Goal: Find specific page/section: Find specific page/section

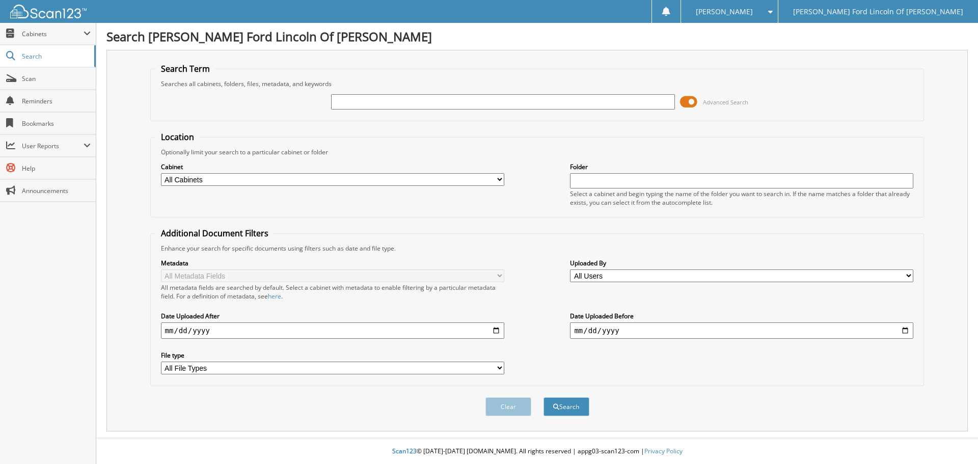
click at [342, 95] on input "text" at bounding box center [502, 101] width 343 height 15
type input "24017"
click at [544, 397] on button "Search" at bounding box center [567, 406] width 46 height 19
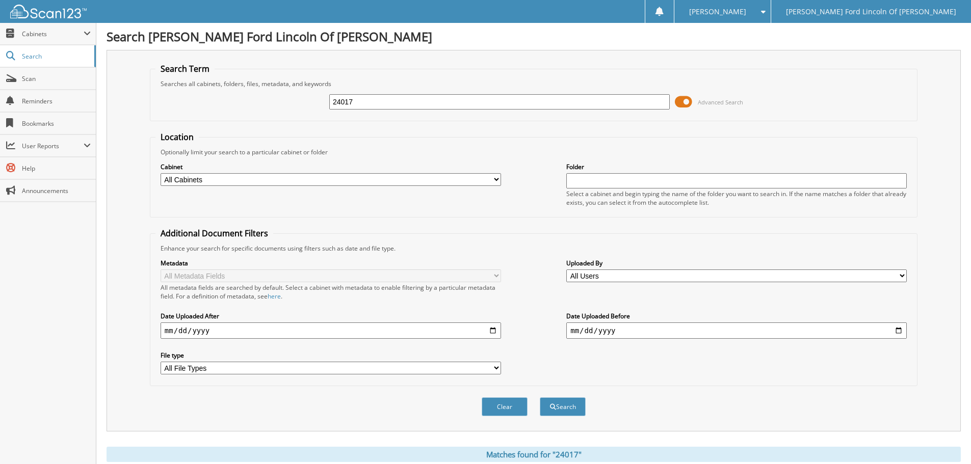
click at [388, 105] on input "24017" at bounding box center [499, 101] width 340 height 15
click at [337, 102] on input "text" at bounding box center [499, 101] width 340 height 15
type input "29646"
click at [540, 397] on button "Search" at bounding box center [563, 406] width 46 height 19
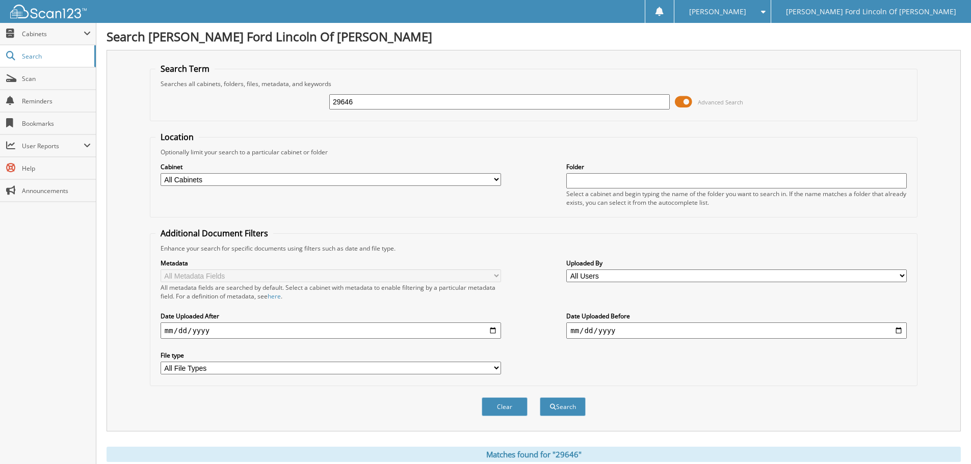
click at [376, 92] on div "29646 Advanced Search" at bounding box center [533, 102] width 756 height 28
click at [374, 108] on input "29646" at bounding box center [499, 101] width 340 height 15
type input "29905"
click at [540, 397] on button "Search" at bounding box center [563, 406] width 46 height 19
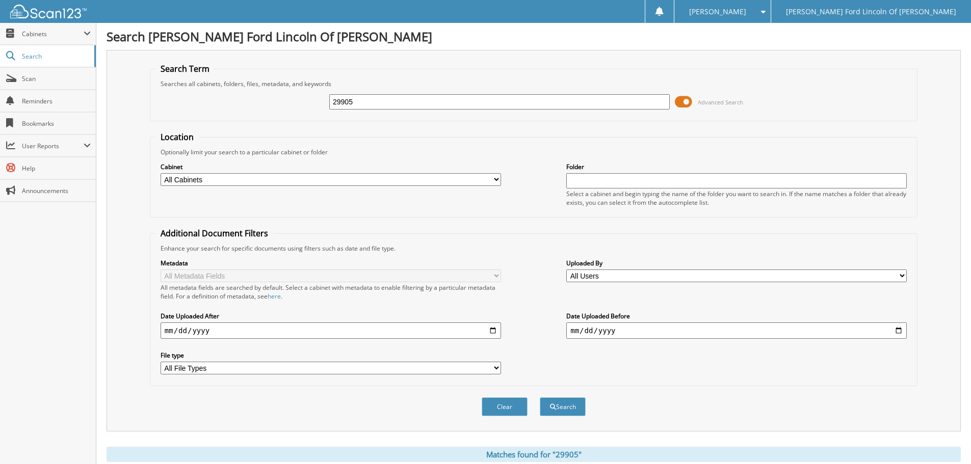
click at [366, 103] on input "29905" at bounding box center [499, 101] width 340 height 15
type input "30209"
click at [540, 397] on button "Search" at bounding box center [563, 406] width 46 height 19
click at [445, 108] on input "30209" at bounding box center [499, 101] width 340 height 15
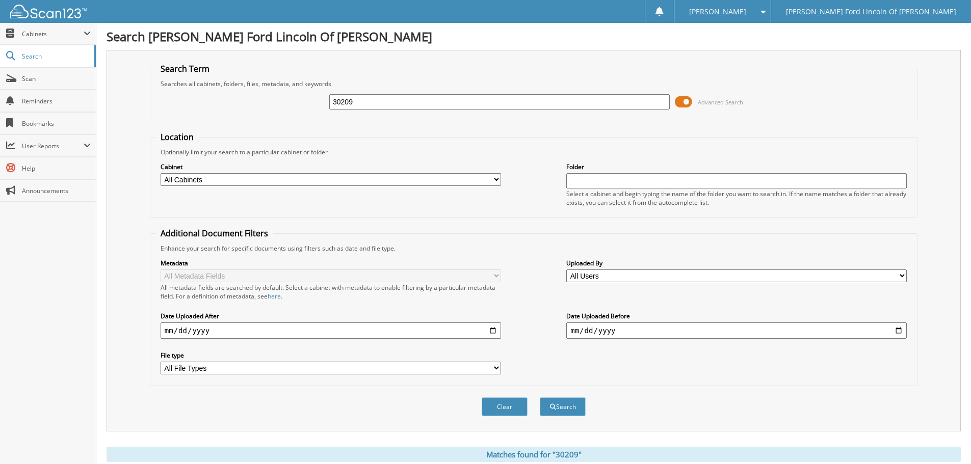
click at [445, 108] on input "30209" at bounding box center [499, 101] width 340 height 15
type input "30552"
click at [540, 397] on button "Search" at bounding box center [563, 406] width 46 height 19
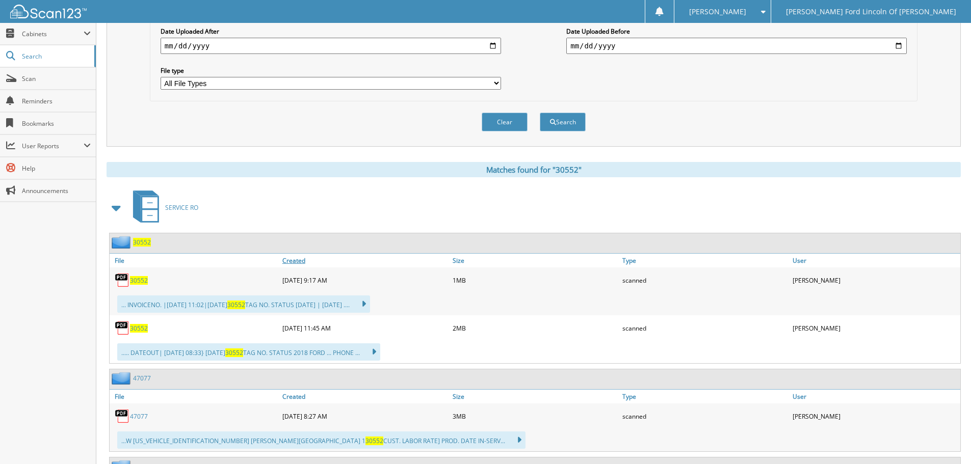
scroll to position [306, 0]
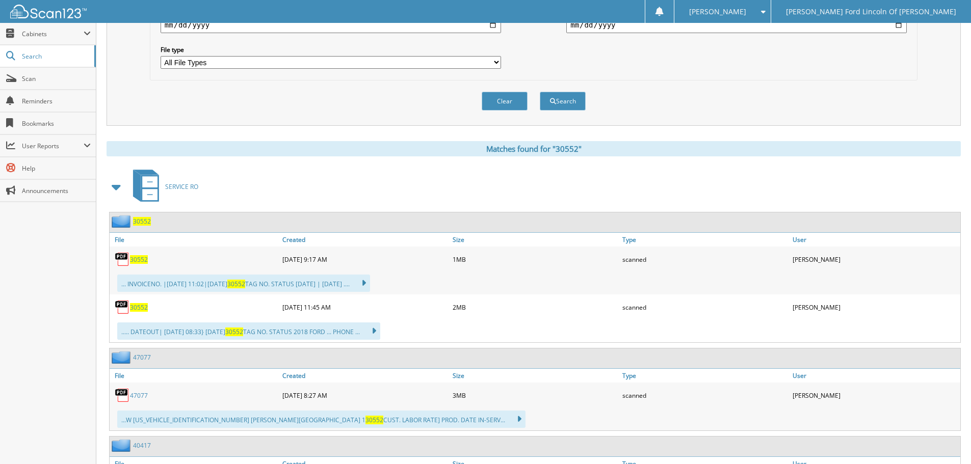
click at [144, 223] on span "30552" at bounding box center [142, 221] width 18 height 9
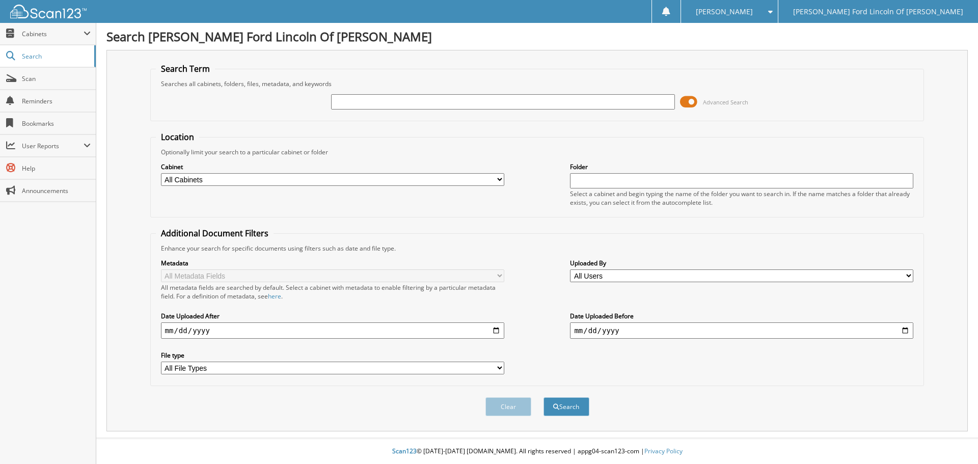
click at [466, 107] on input "text" at bounding box center [502, 101] width 343 height 15
type input "30601"
click at [544, 397] on button "Search" at bounding box center [567, 406] width 46 height 19
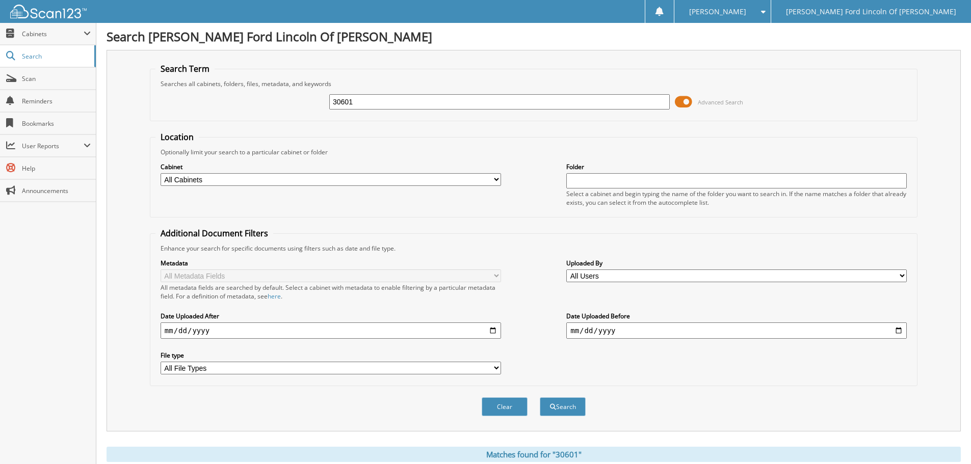
click at [364, 92] on div "30601 Advanced Search" at bounding box center [533, 102] width 756 height 28
click at [363, 100] on input "30601" at bounding box center [499, 101] width 340 height 15
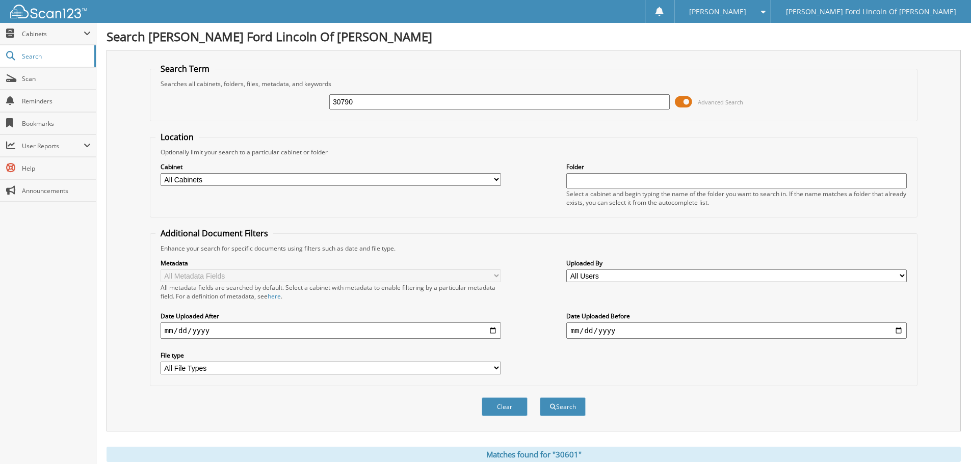
type input "30790"
click at [540, 397] on button "Search" at bounding box center [563, 406] width 46 height 19
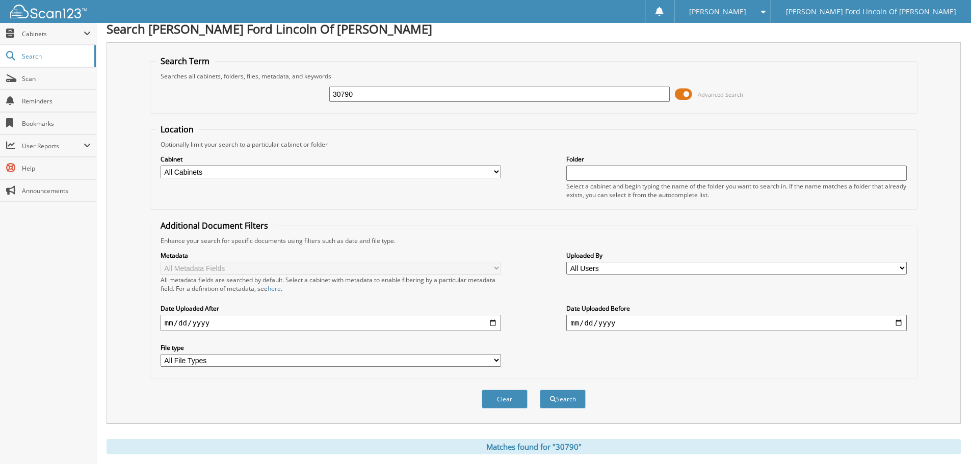
scroll to position [51, 0]
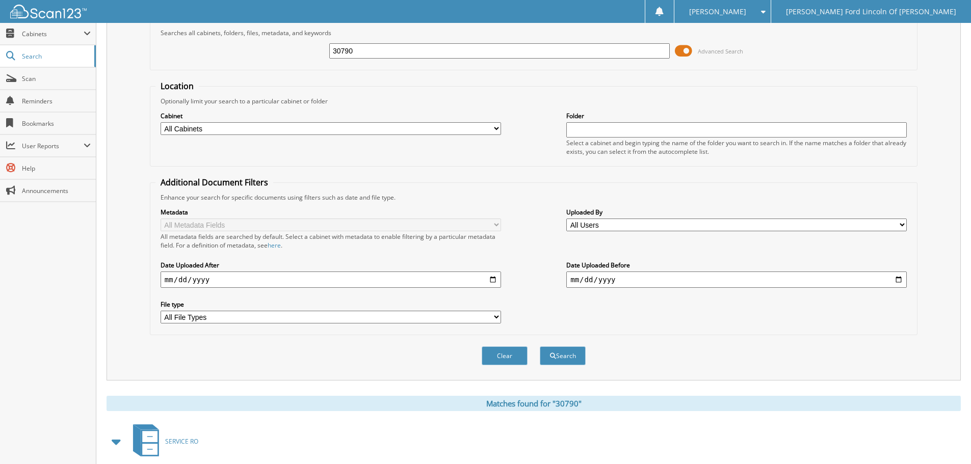
click at [418, 54] on input "30790" at bounding box center [499, 50] width 340 height 15
type input "30801"
click at [540, 346] on button "Search" at bounding box center [563, 355] width 46 height 19
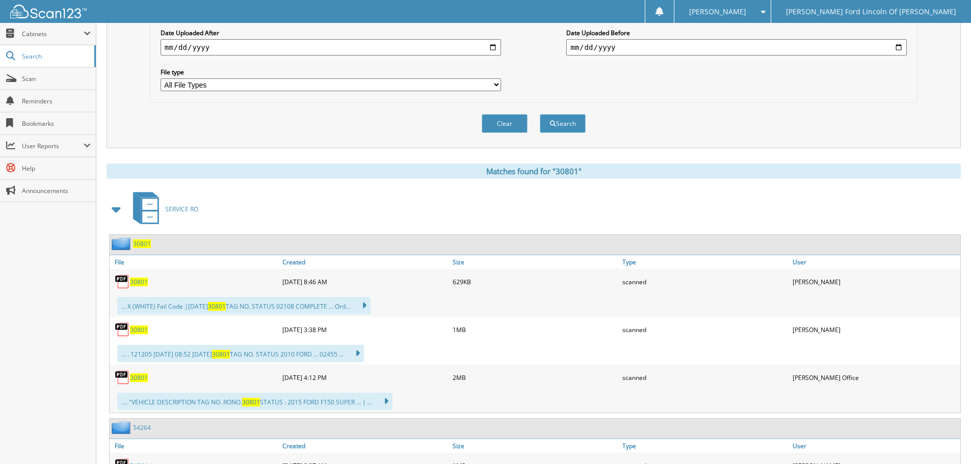
scroll to position [306, 0]
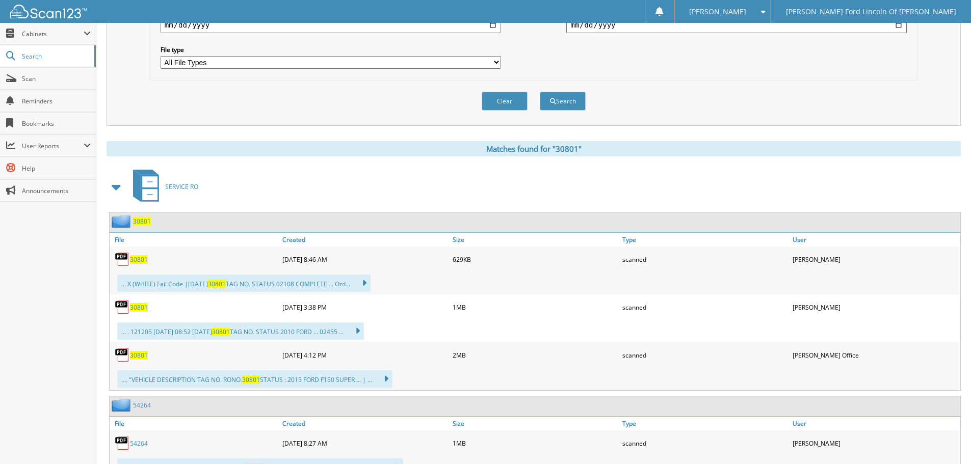
click at [141, 222] on span "30801" at bounding box center [142, 221] width 18 height 9
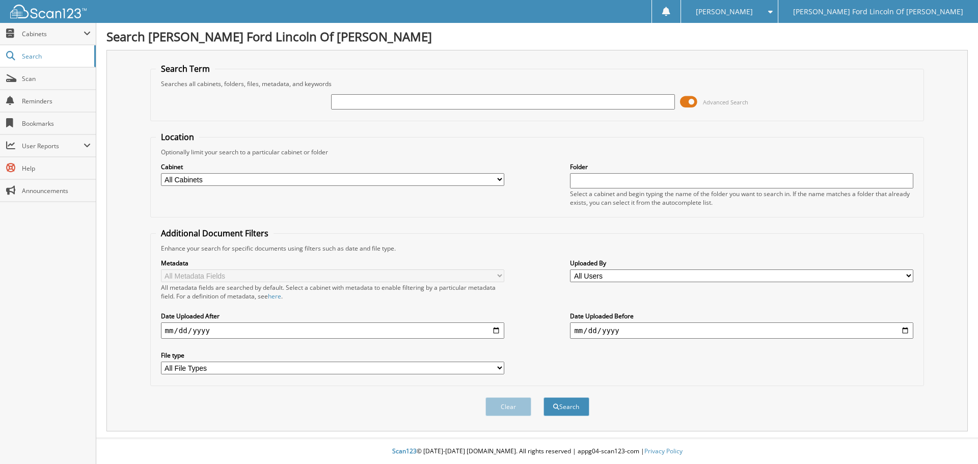
click at [470, 109] on input "text" at bounding box center [502, 101] width 343 height 15
type input "30853"
click at [544, 397] on button "Search" at bounding box center [567, 406] width 46 height 19
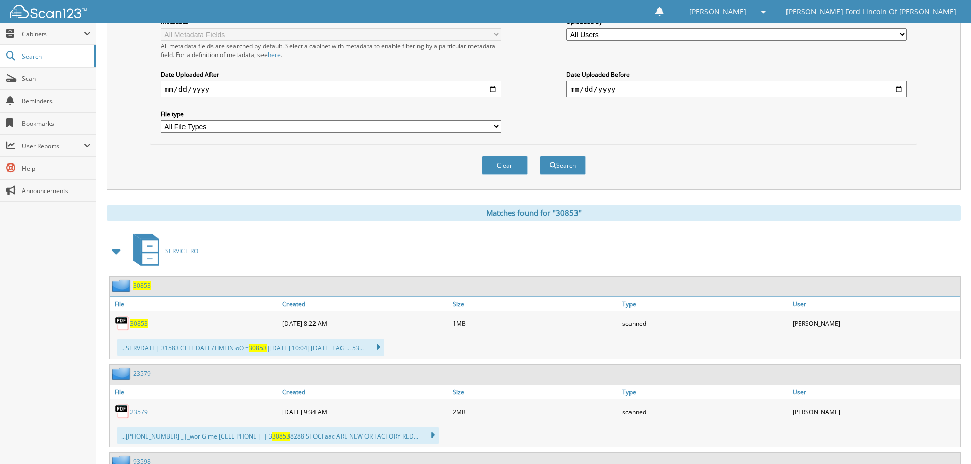
scroll to position [255, 0]
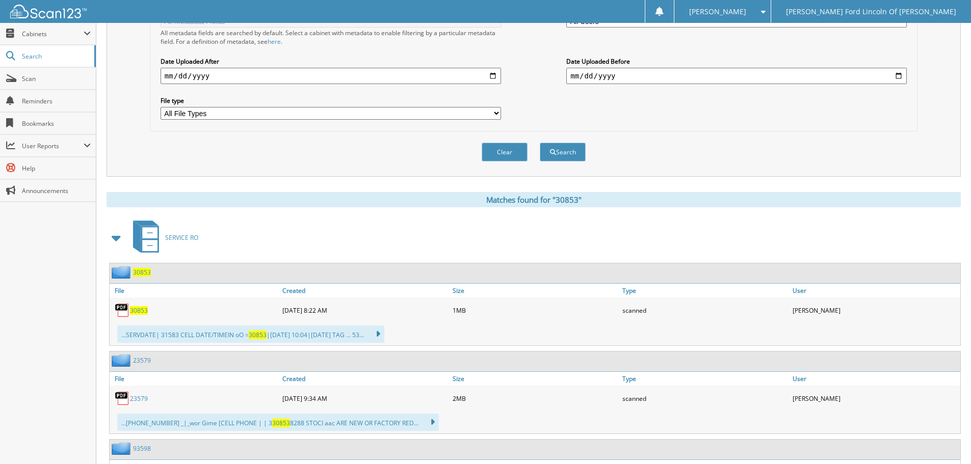
click at [150, 276] on span "30853" at bounding box center [142, 272] width 18 height 9
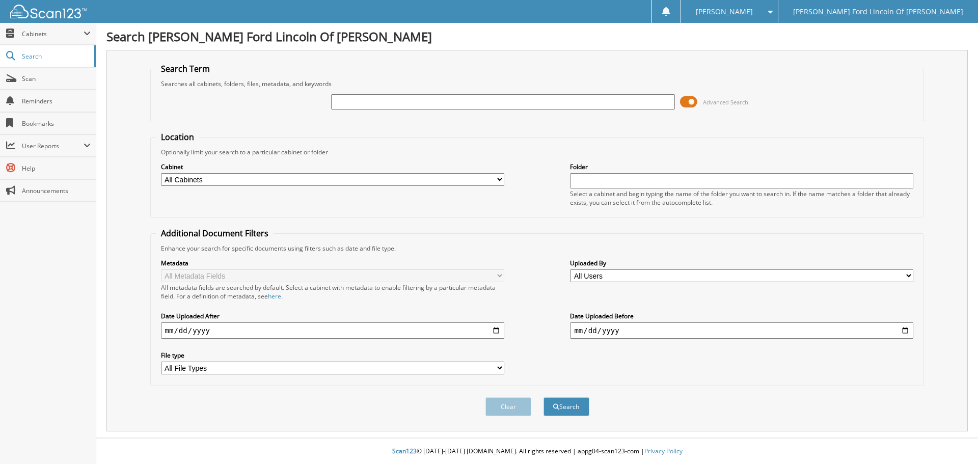
click at [402, 99] on input "text" at bounding box center [502, 101] width 343 height 15
type input "30955"
click at [544, 397] on button "Search" at bounding box center [567, 406] width 46 height 19
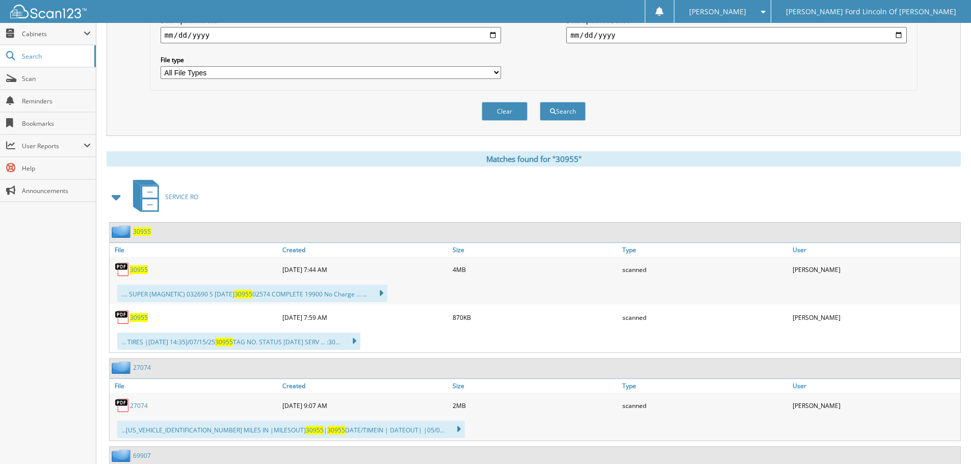
scroll to position [306, 0]
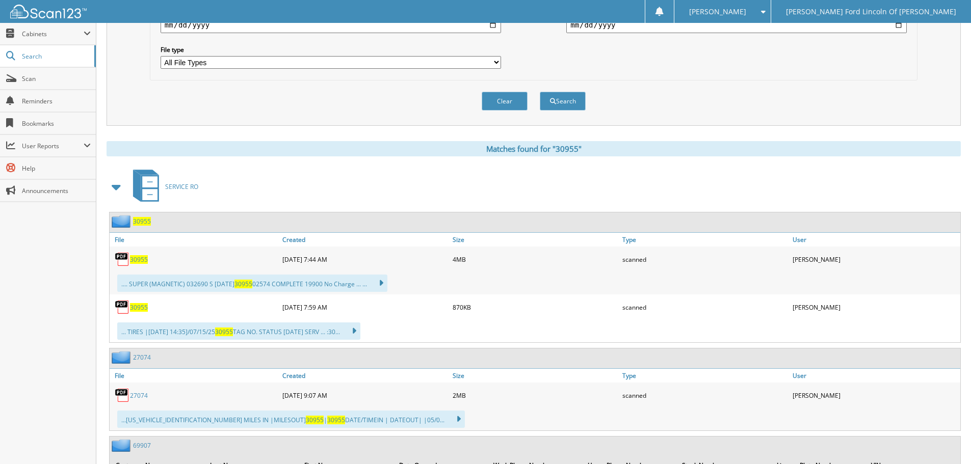
click at [145, 222] on span "30955" at bounding box center [142, 221] width 18 height 9
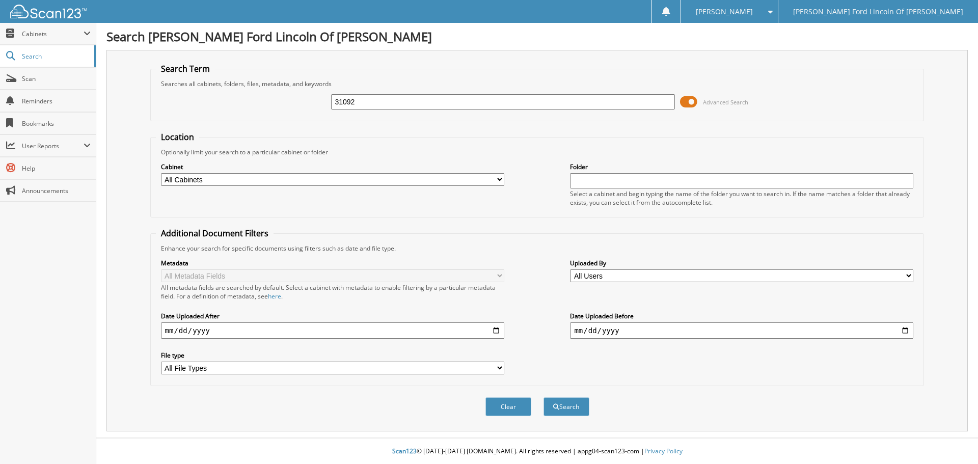
type input "31092"
click at [544, 397] on button "Search" at bounding box center [567, 406] width 46 height 19
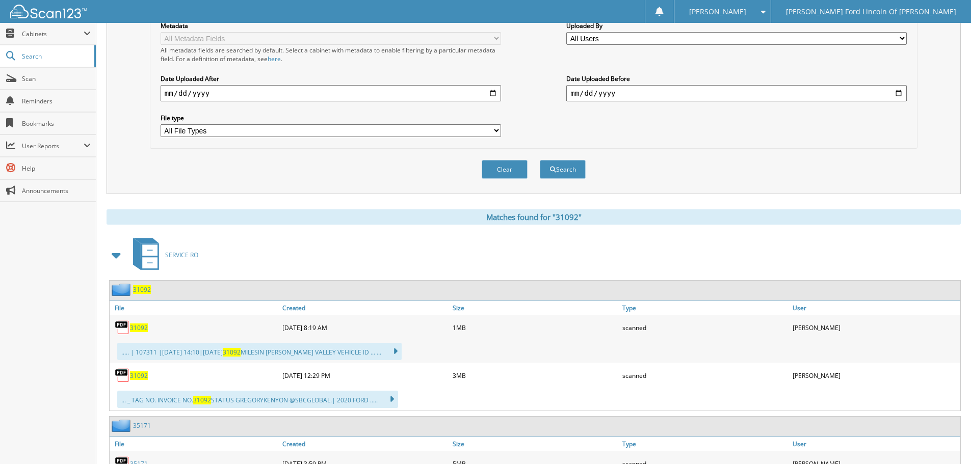
scroll to position [357, 0]
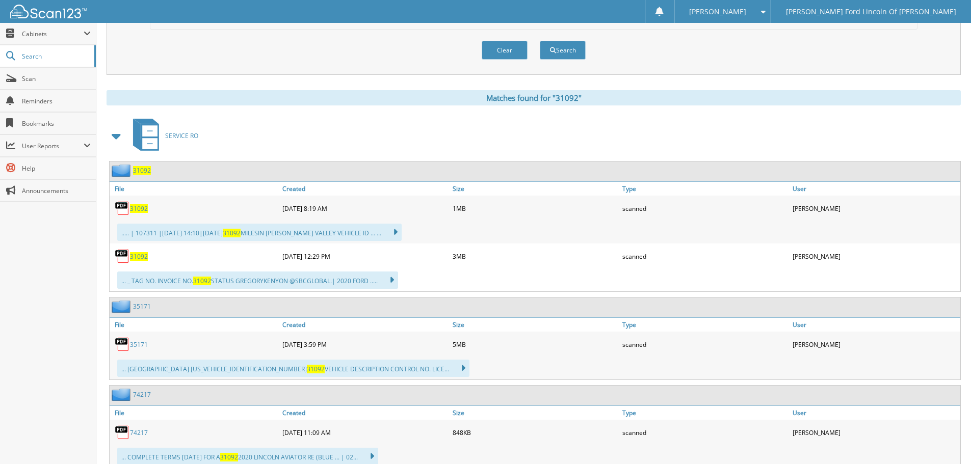
click at [147, 171] on span "31092" at bounding box center [142, 170] width 18 height 9
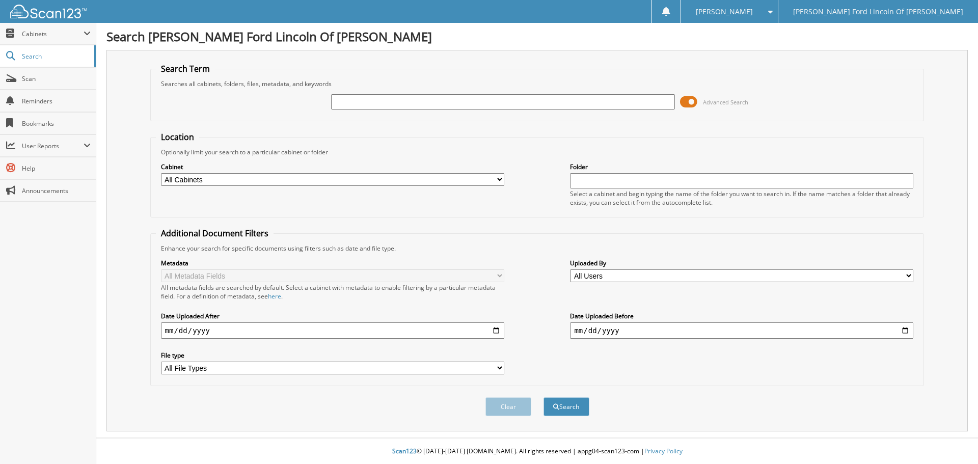
click at [413, 100] on input "text" at bounding box center [502, 101] width 343 height 15
type input "31309"
click at [544, 397] on button "Search" at bounding box center [567, 406] width 46 height 19
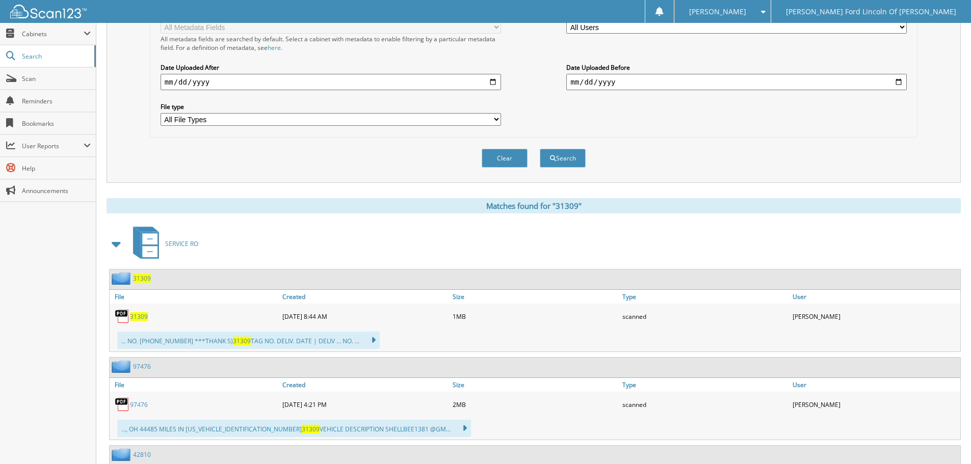
scroll to position [255, 0]
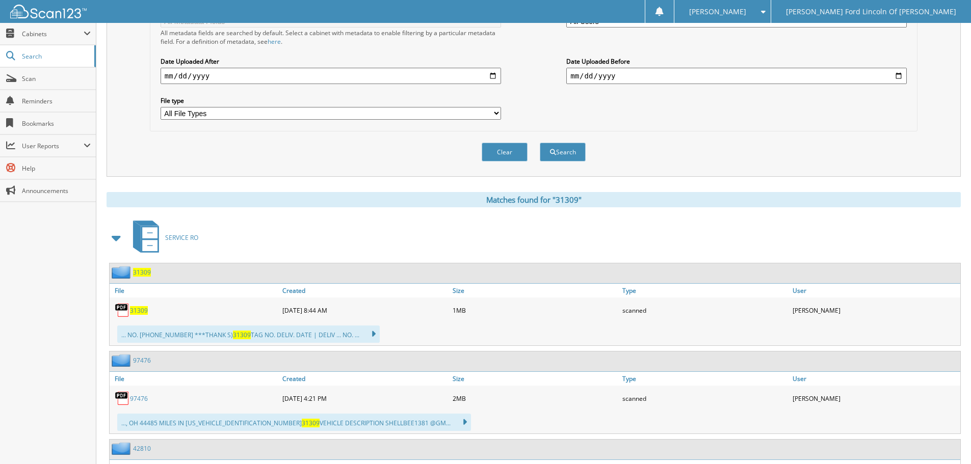
click at [144, 273] on span "31309" at bounding box center [142, 272] width 18 height 9
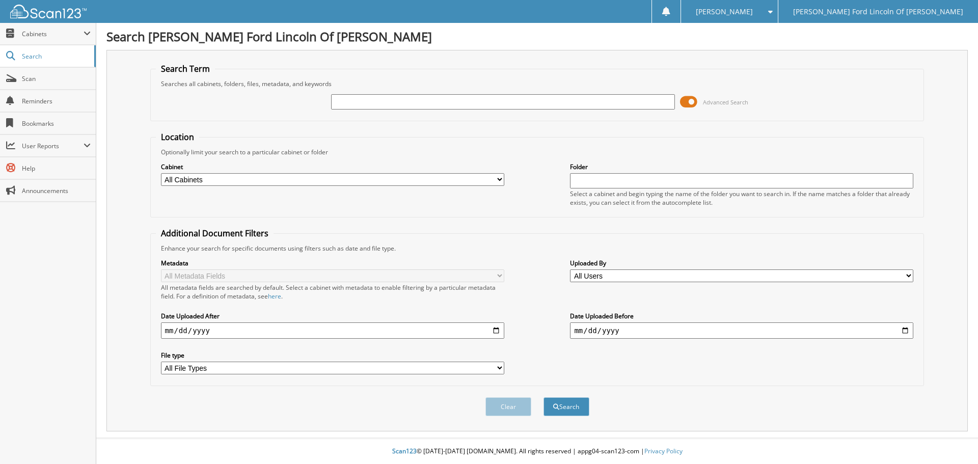
click at [383, 99] on input "text" at bounding box center [502, 101] width 343 height 15
type input "31354"
click at [544, 397] on button "Search" at bounding box center [567, 406] width 46 height 19
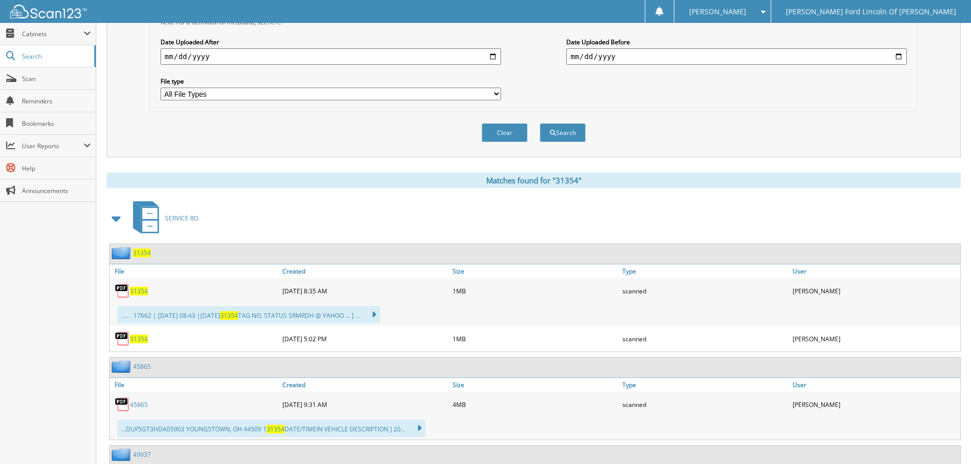
scroll to position [306, 0]
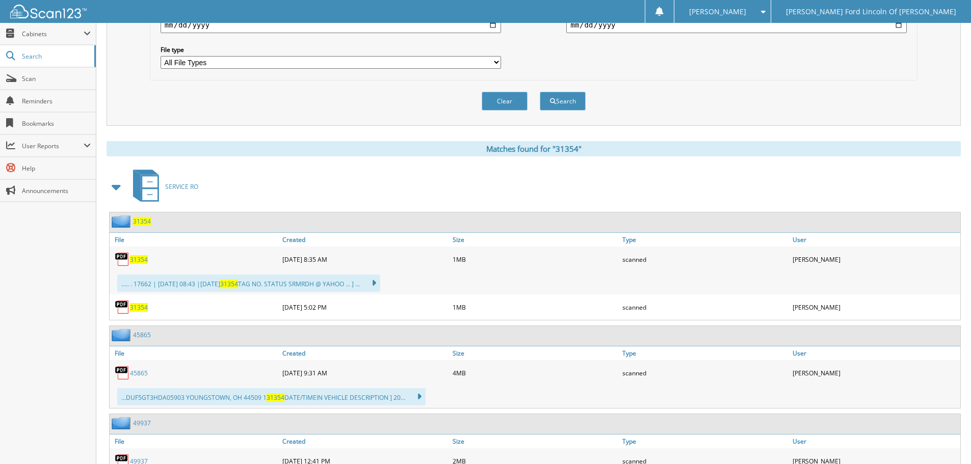
click at [140, 221] on span "31354" at bounding box center [142, 221] width 18 height 9
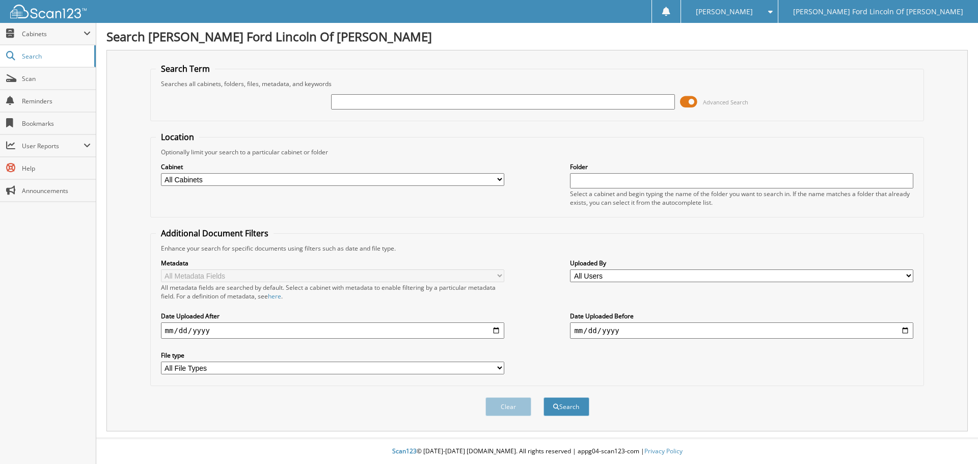
click at [380, 105] on input "text" at bounding box center [502, 101] width 343 height 15
type input "31360"
click at [544, 397] on button "Search" at bounding box center [567, 406] width 46 height 19
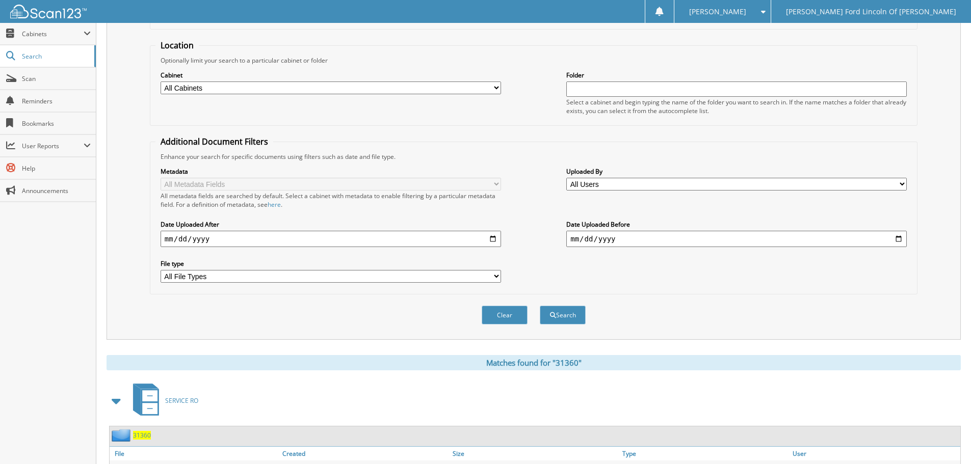
scroll to position [250, 0]
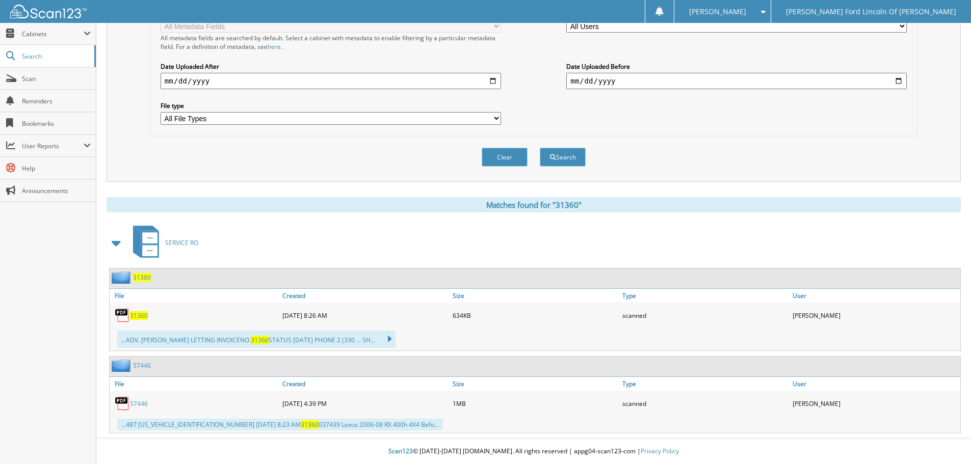
click at [147, 279] on span "31360" at bounding box center [142, 277] width 18 height 9
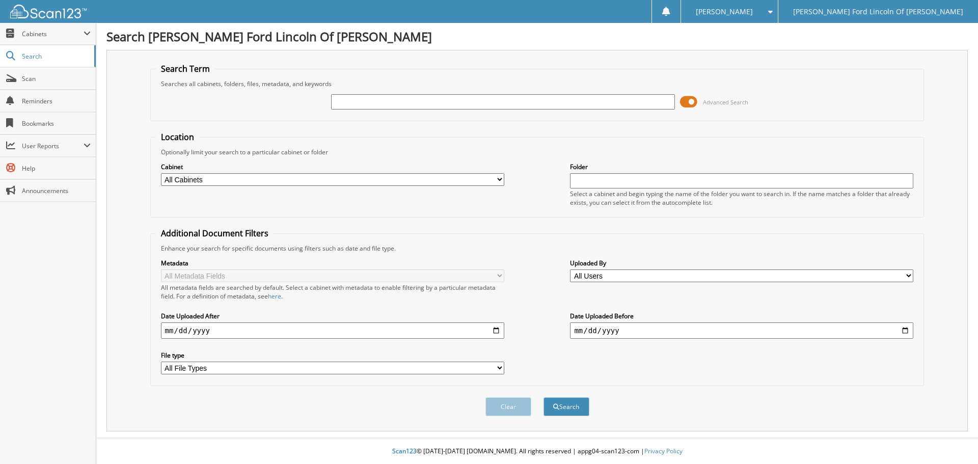
click at [395, 108] on input "text" at bounding box center [502, 101] width 343 height 15
type input "31400"
click at [544, 397] on button "Search" at bounding box center [567, 406] width 46 height 19
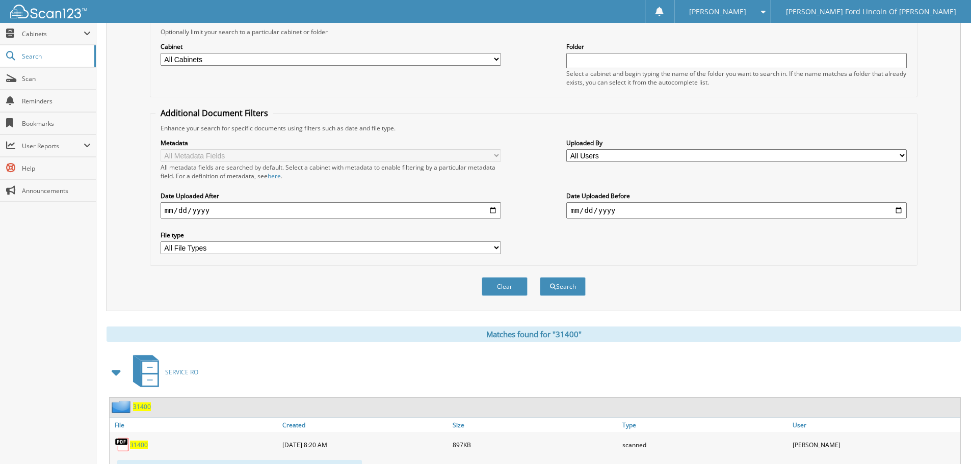
scroll to position [255, 0]
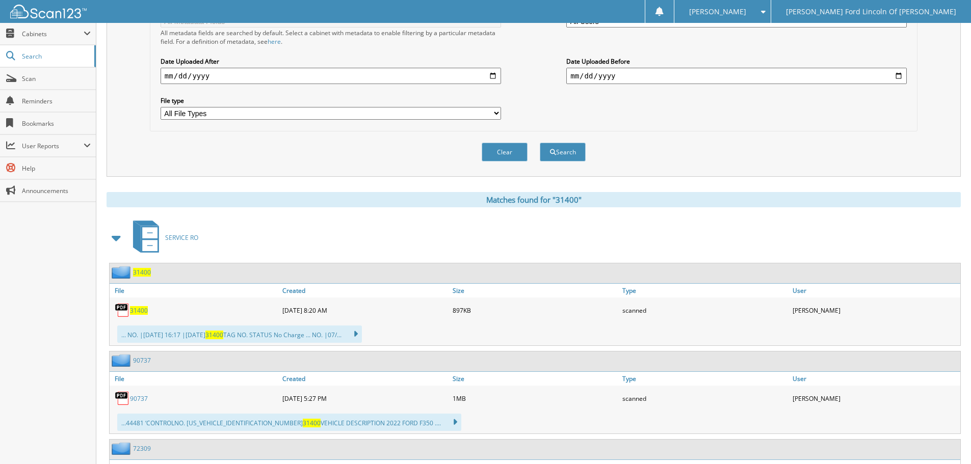
click at [142, 272] on span "31400" at bounding box center [142, 272] width 18 height 9
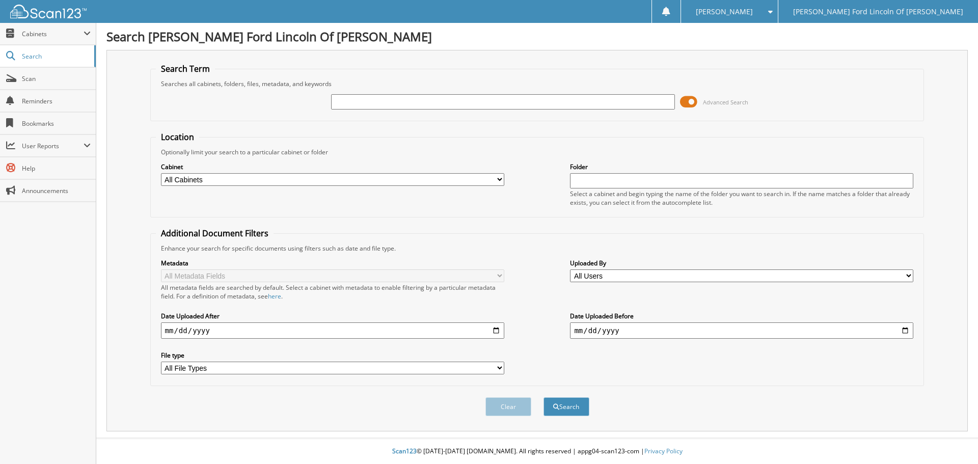
click at [353, 109] on input "text" at bounding box center [502, 101] width 343 height 15
type input "31915"
click at [544, 397] on button "Search" at bounding box center [567, 406] width 46 height 19
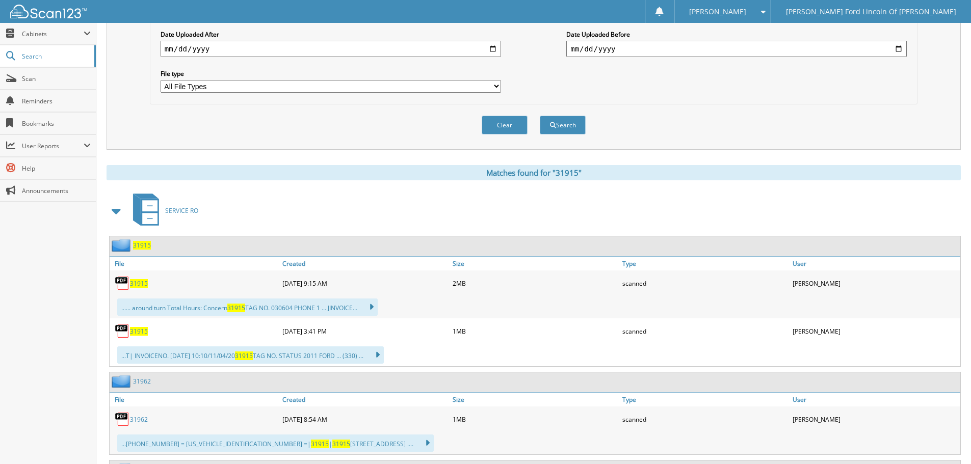
scroll to position [306, 0]
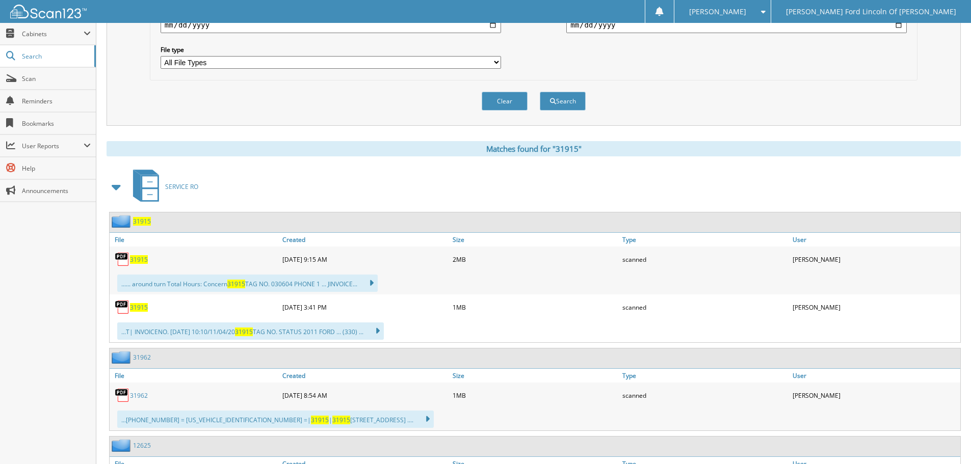
click at [139, 222] on span "31915" at bounding box center [142, 221] width 18 height 9
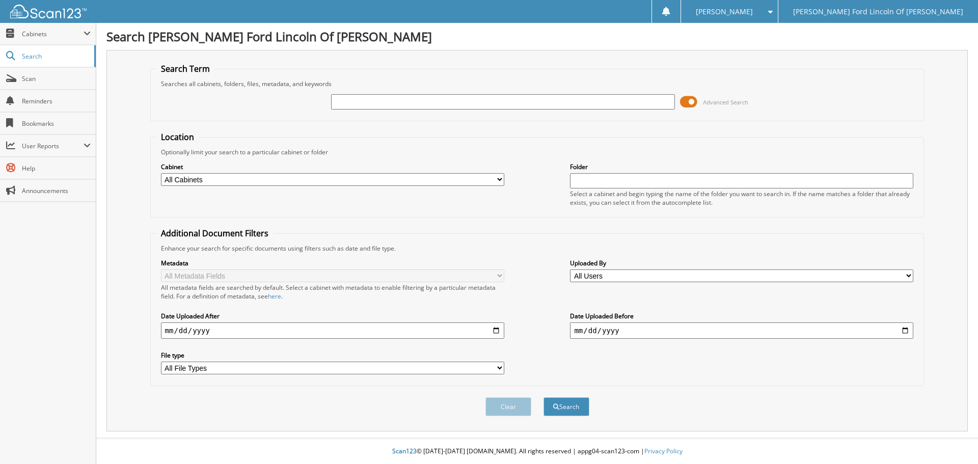
click at [390, 94] on div at bounding box center [502, 101] width 343 height 17
click at [388, 97] on input "text" at bounding box center [502, 101] width 343 height 15
type input "32175"
click at [544, 397] on button "Search" at bounding box center [567, 406] width 46 height 19
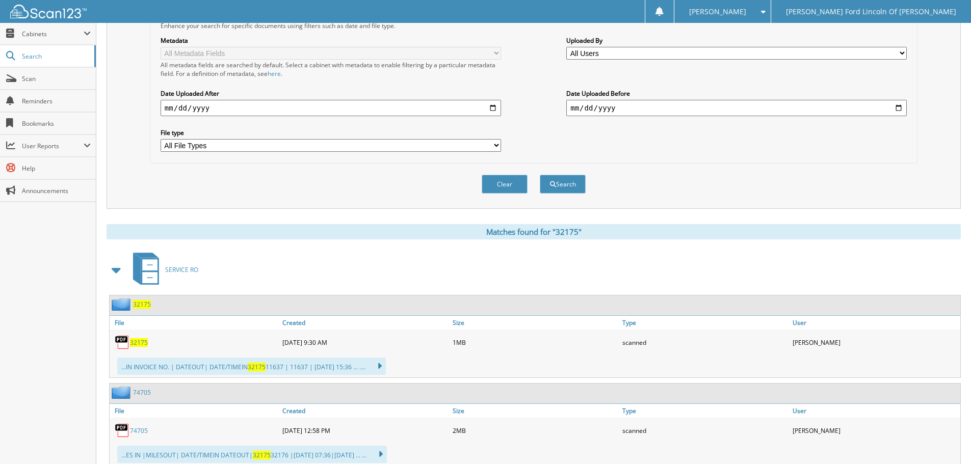
scroll to position [255, 0]
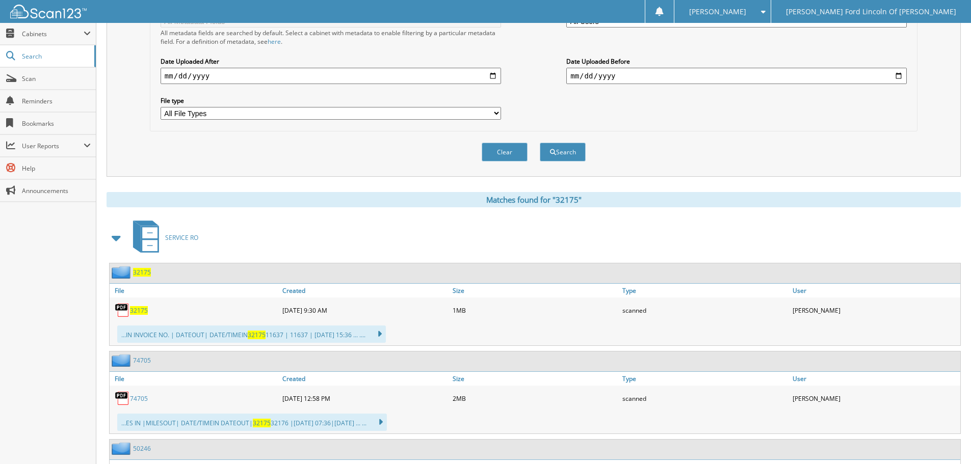
click at [144, 274] on span "32175" at bounding box center [142, 272] width 18 height 9
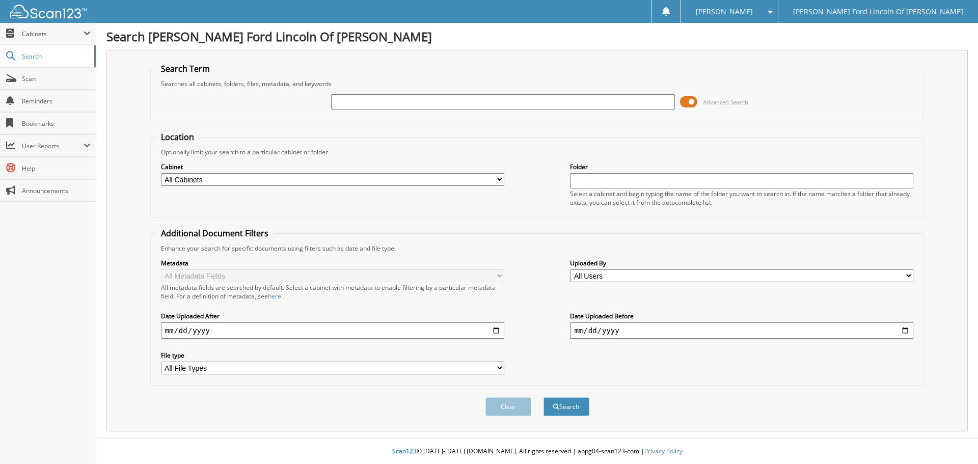
click at [448, 104] on input "text" at bounding box center [502, 101] width 343 height 15
type input "32421"
click at [544, 397] on button "Search" at bounding box center [567, 406] width 46 height 19
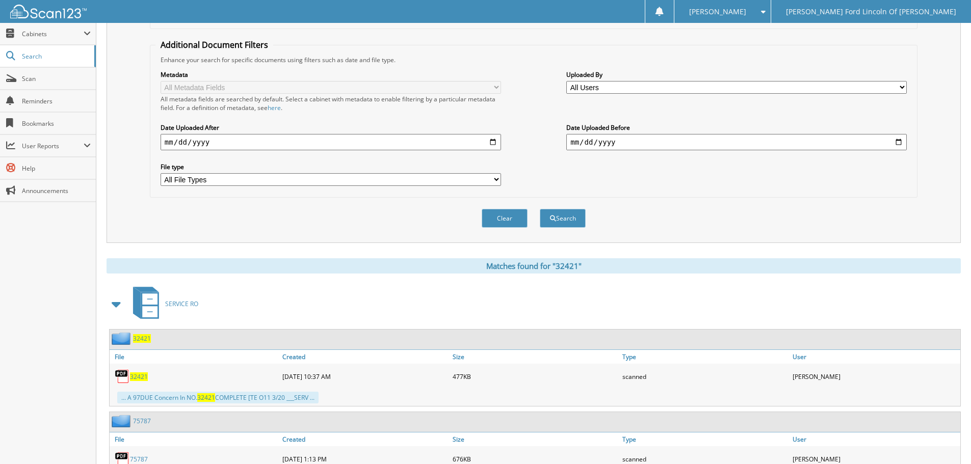
scroll to position [250, 0]
